Goal: Ask a question: Seek information or help from site administrators or community

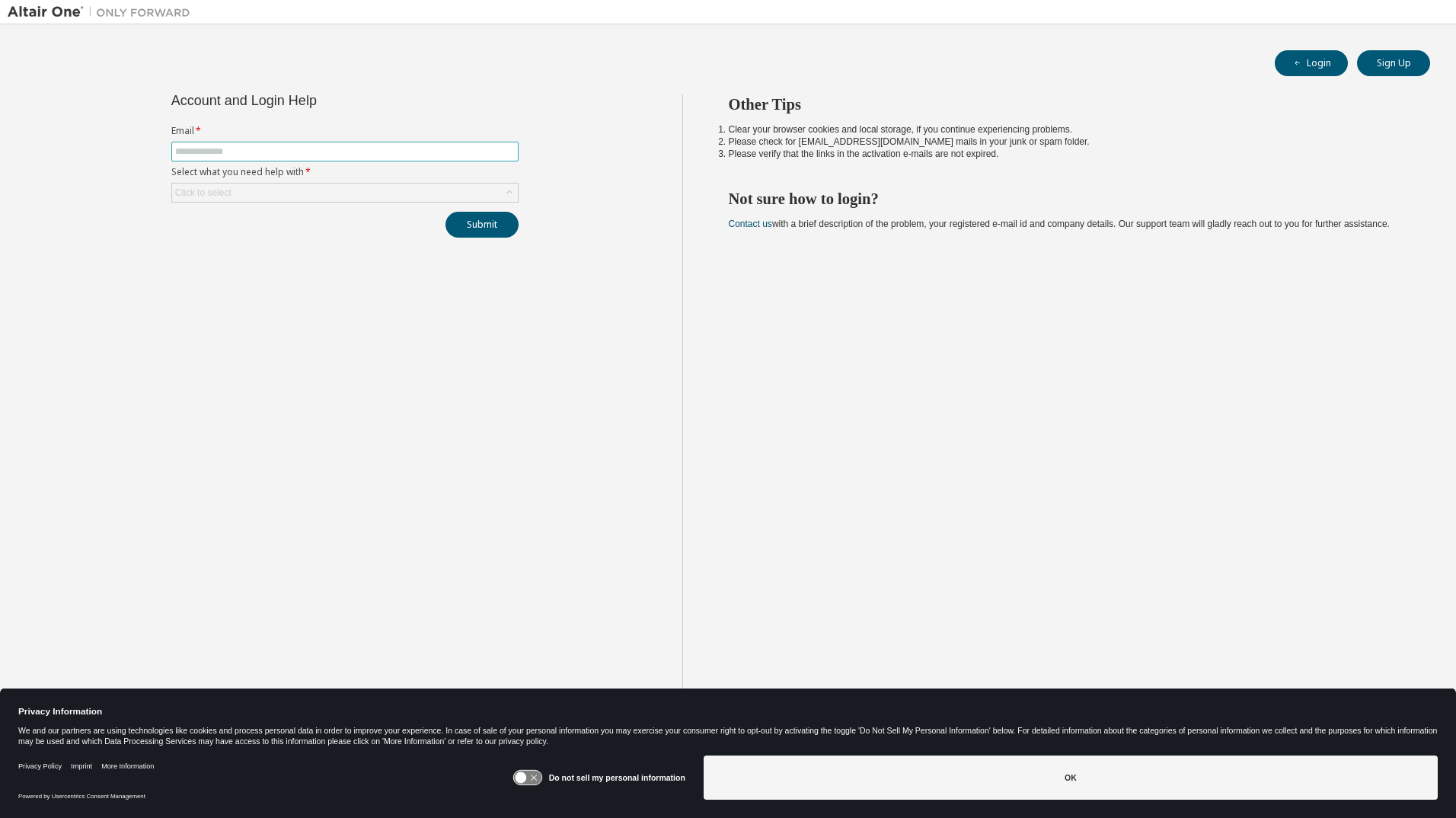
click at [213, 154] on input "text" at bounding box center [345, 151] width 340 height 12
type input "**********"
click at [466, 195] on div "Click to select" at bounding box center [345, 192] width 345 height 18
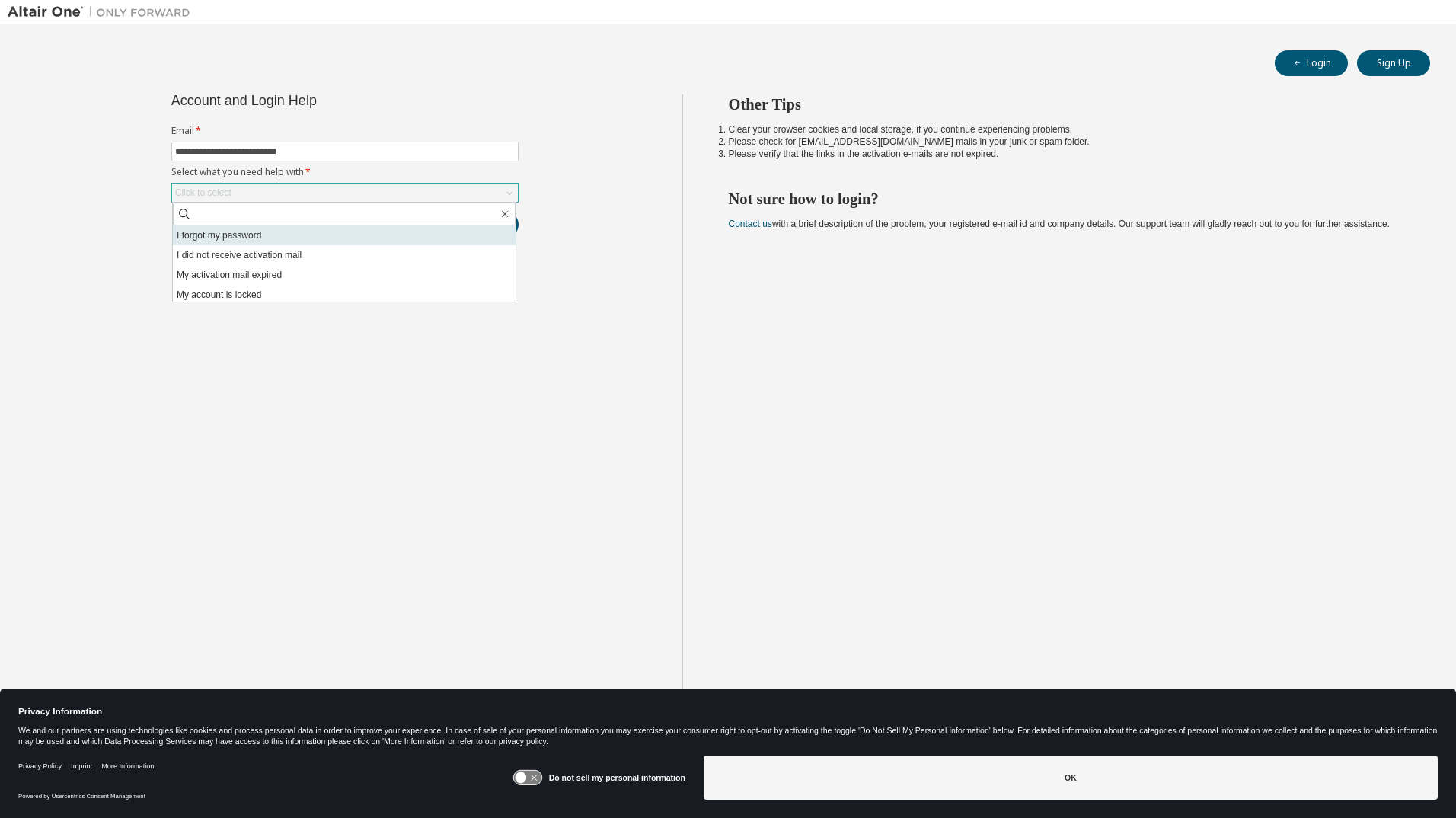
click at [268, 238] on li "I forgot my password" at bounding box center [345, 234] width 343 height 20
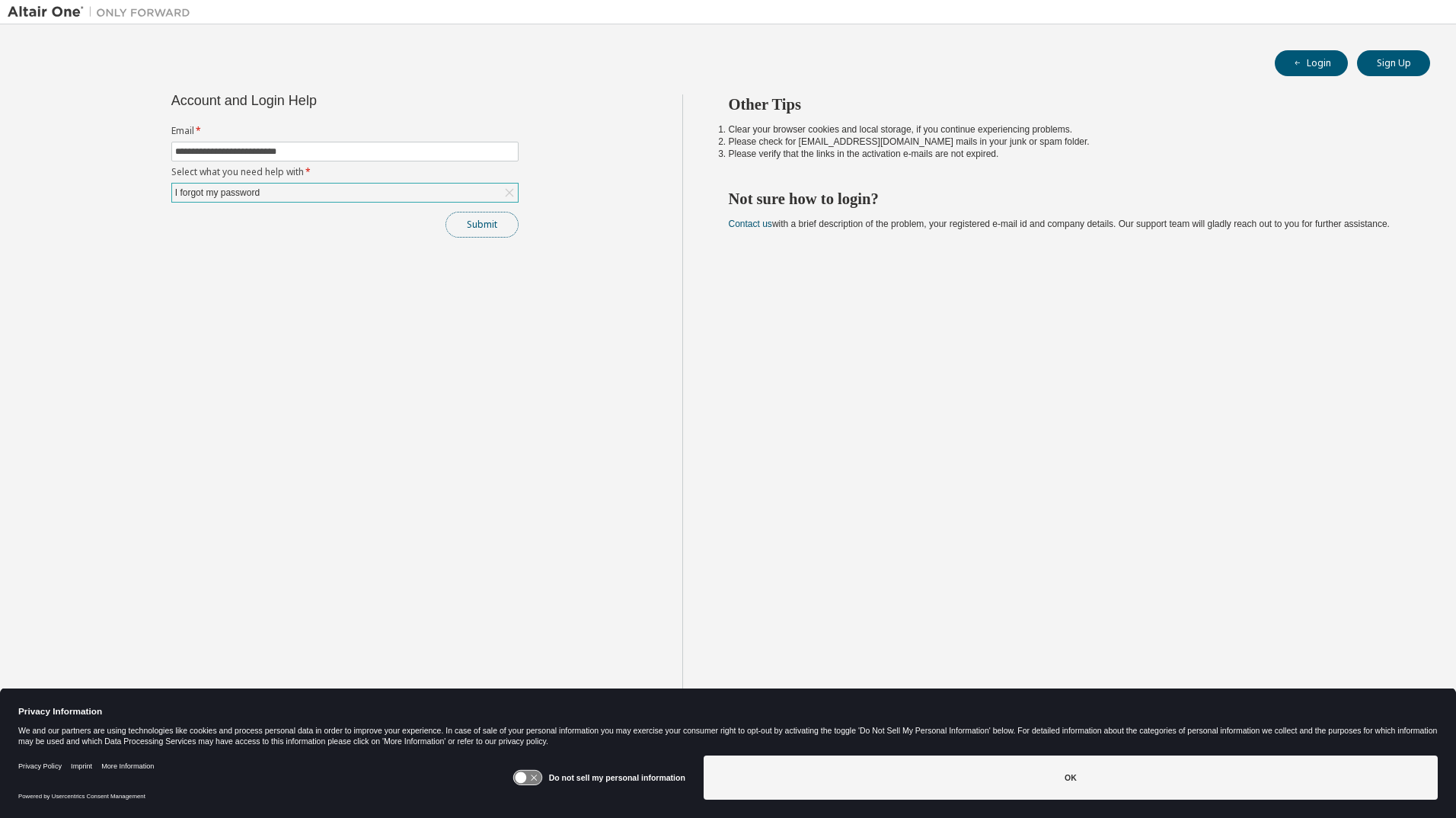
click at [487, 222] on button "Submit" at bounding box center [481, 224] width 73 height 26
click at [526, 777] on icon at bounding box center [520, 777] width 12 height 12
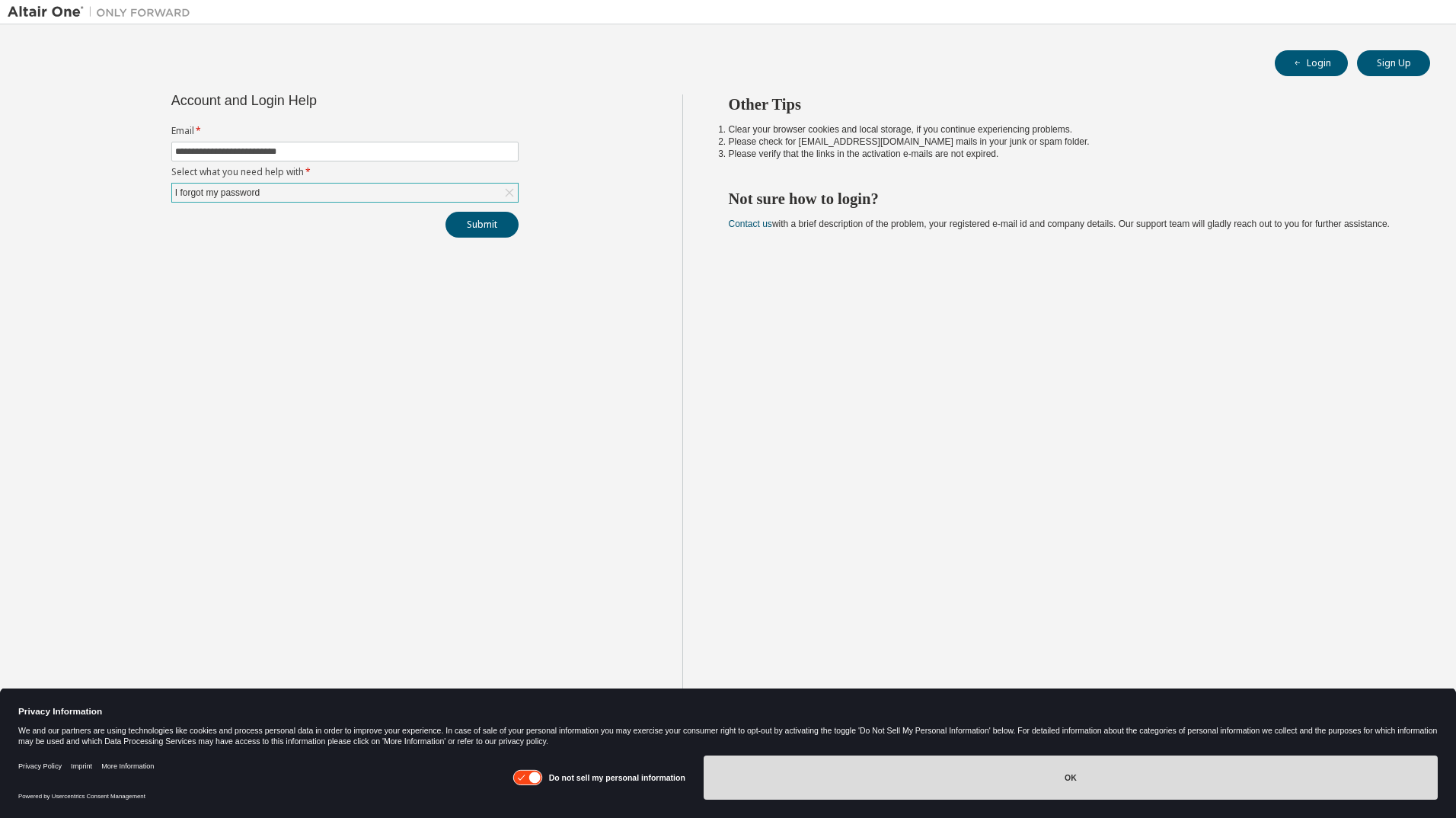
click at [878, 772] on button "OK" at bounding box center [1070, 777] width 734 height 44
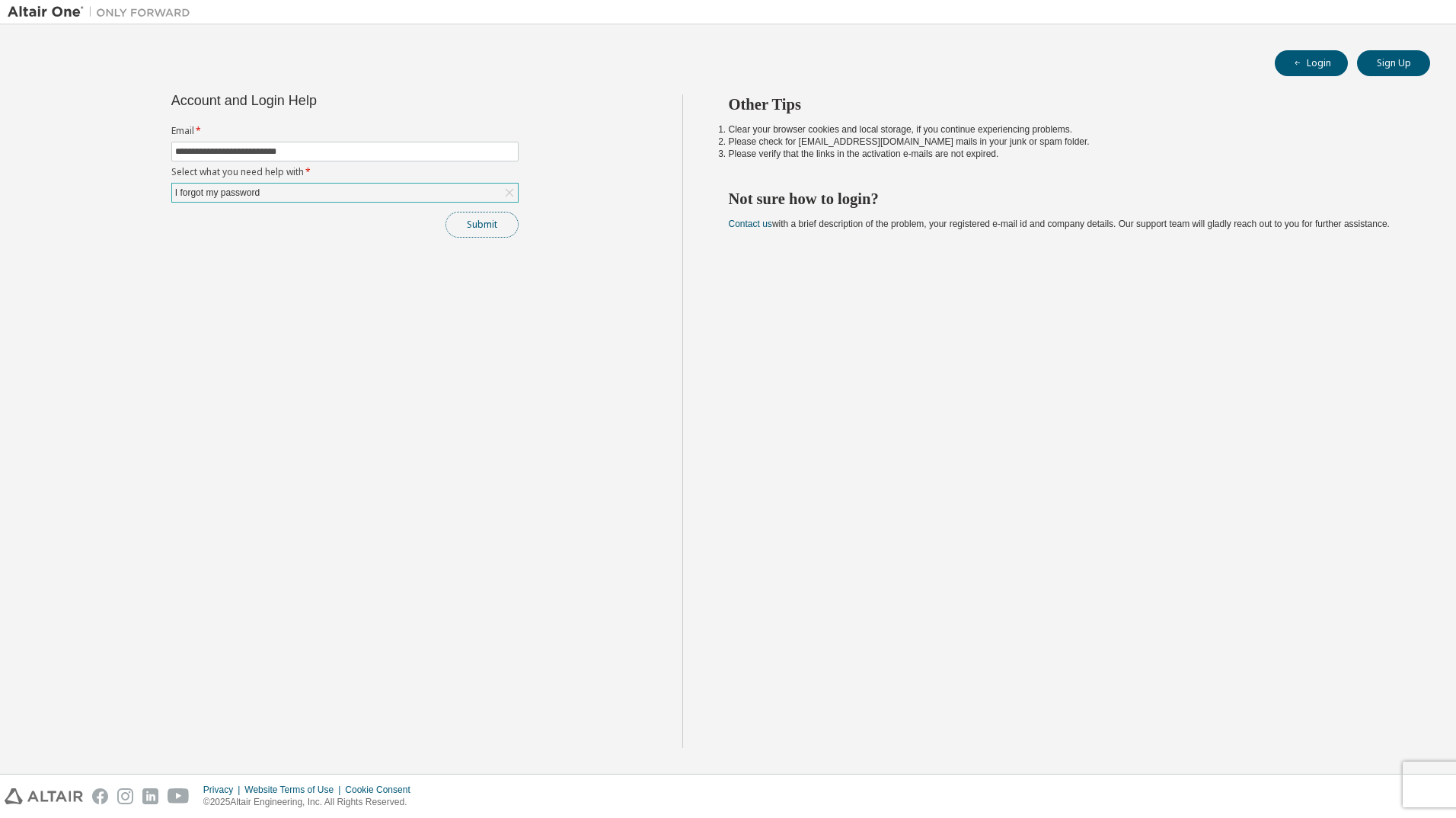
click at [490, 230] on button "Submit" at bounding box center [481, 224] width 73 height 26
click at [1317, 61] on button "Login" at bounding box center [1310, 63] width 73 height 26
